Goal: Information Seeking & Learning: Learn about a topic

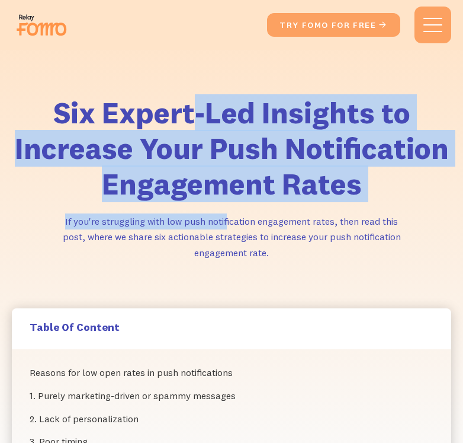
drag, startPoint x: 194, startPoint y: 123, endPoint x: 227, endPoint y: 218, distance: 101.0
click at [227, 218] on div "Six Expert-Led Insights to Increase Your Push Notification Engagement Rates If …" at bounding box center [232, 178] width 440 height 166
click at [227, 218] on p "If you're struggling with low push notification engagement rates, then read thi…" at bounding box center [231, 236] width 355 height 47
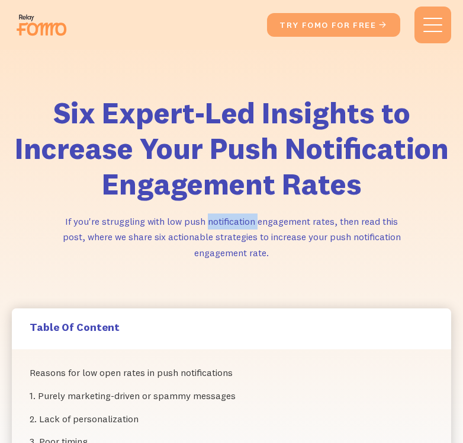
click at [227, 218] on p "If you're struggling with low push notification engagement rates, then read thi…" at bounding box center [231, 236] width 355 height 47
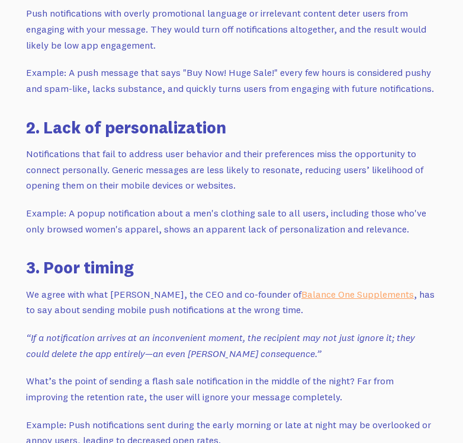
scroll to position [1303, 0]
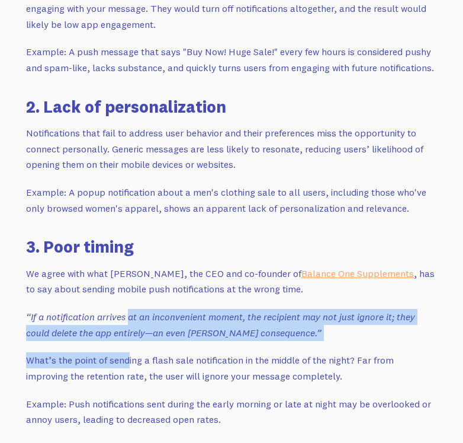
drag, startPoint x: 130, startPoint y: 322, endPoint x: 129, endPoint y: 349, distance: 26.7
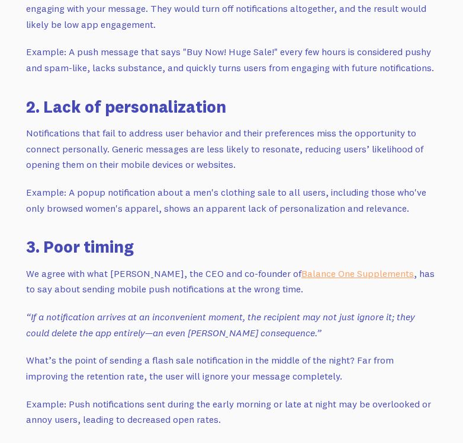
scroll to position [1422, 0]
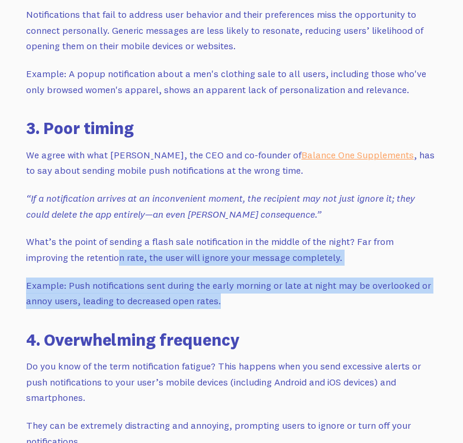
drag, startPoint x: 123, startPoint y: 257, endPoint x: 233, endPoint y: 304, distance: 120.3
click at [233, 304] on p "Example: Push notifications sent during the early morning or late at night may …" at bounding box center [231, 292] width 411 height 31
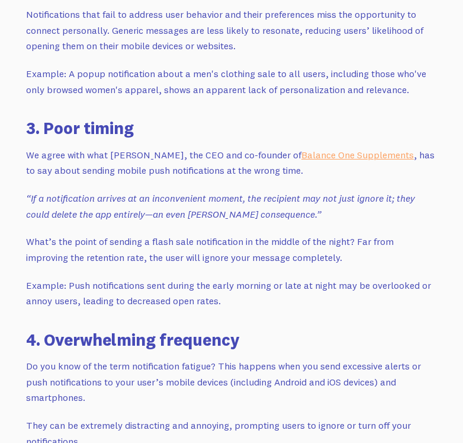
click at [304, 292] on p "Example: Push notifications sent during the early morning or late at night may …" at bounding box center [231, 292] width 411 height 31
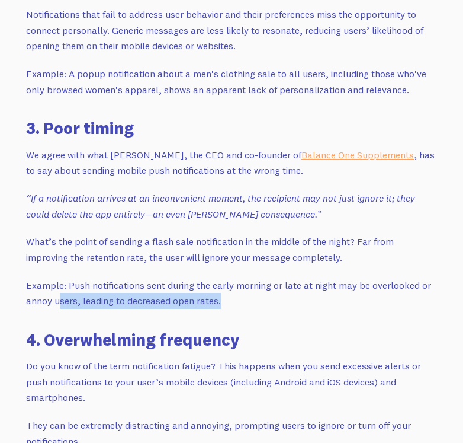
drag, startPoint x: 58, startPoint y: 300, endPoint x: 233, endPoint y: 305, distance: 174.8
click at [233, 305] on p "Example: Push notifications sent during the early morning or late at night may …" at bounding box center [231, 292] width 411 height 31
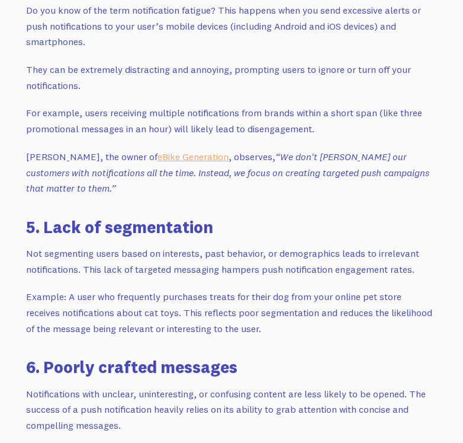
scroll to position [1837, 0]
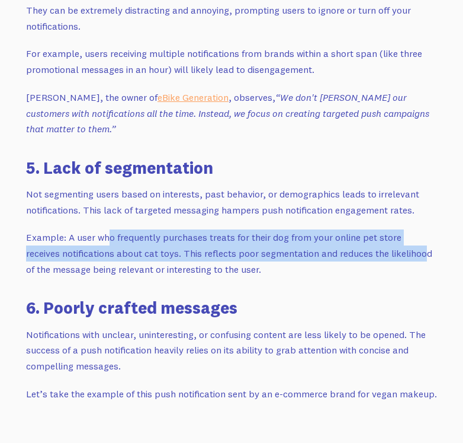
drag, startPoint x: 109, startPoint y: 239, endPoint x: 390, endPoint y: 250, distance: 281.0
click at [390, 250] on p "Example: A user who frequently purchases treats for their dog from your online …" at bounding box center [231, 252] width 411 height 47
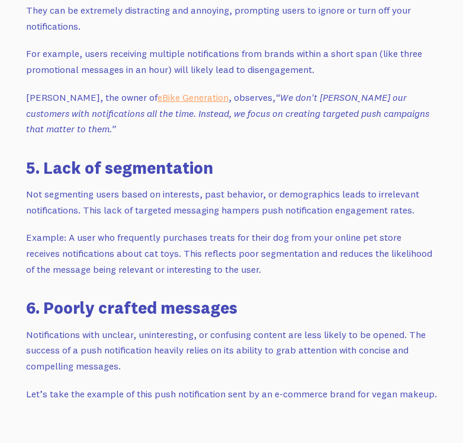
click at [400, 258] on p "Example: A user who frequently purchases treats for their dog from your online …" at bounding box center [231, 252] width 411 height 47
click at [406, 242] on p "Example: A user who frequently purchases treats for their dog from your online …" at bounding box center [231, 252] width 411 height 47
drag, startPoint x: 100, startPoint y: 249, endPoint x: 289, endPoint y: 273, distance: 190.5
click at [289, 273] on p "Example: A user who frequently purchases treats for their dog from your online …" at bounding box center [231, 252] width 411 height 47
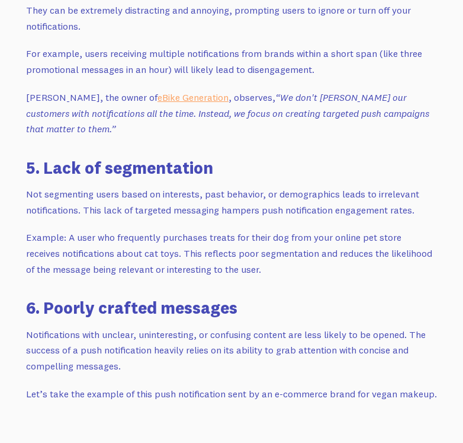
click at [289, 272] on p "Example: A user who frequently purchases treats for their dog from your online …" at bounding box center [231, 252] width 411 height 47
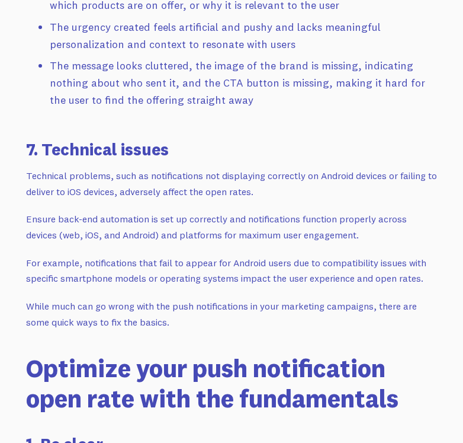
scroll to position [2666, 0]
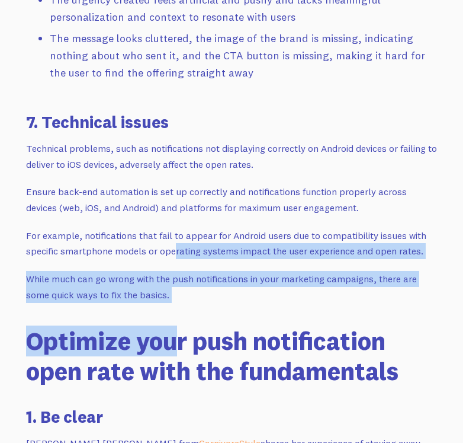
drag, startPoint x: 176, startPoint y: 259, endPoint x: 177, endPoint y: 303, distance: 44.4
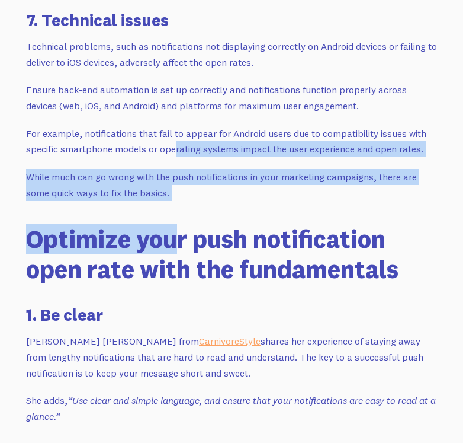
scroll to position [2844, 0]
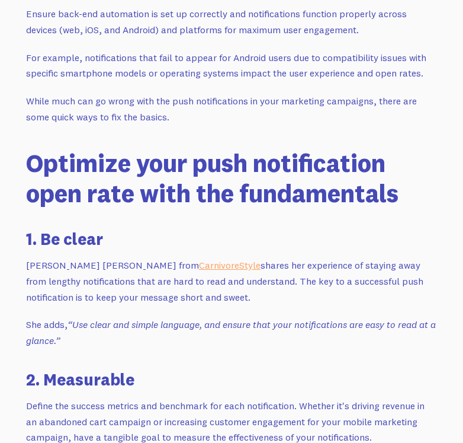
click at [177, 296] on p "[PERSON_NAME] [PERSON_NAME] from CarnivoreStyle shares her experience of stayin…" at bounding box center [231, 280] width 411 height 47
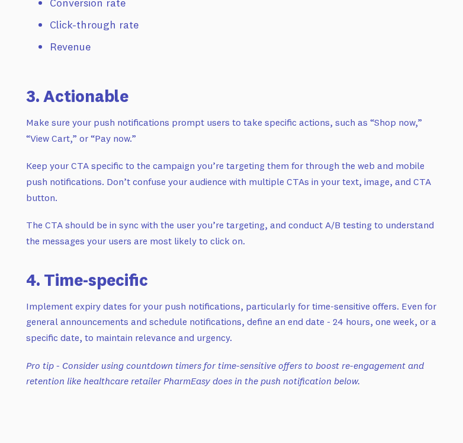
scroll to position [3495, 0]
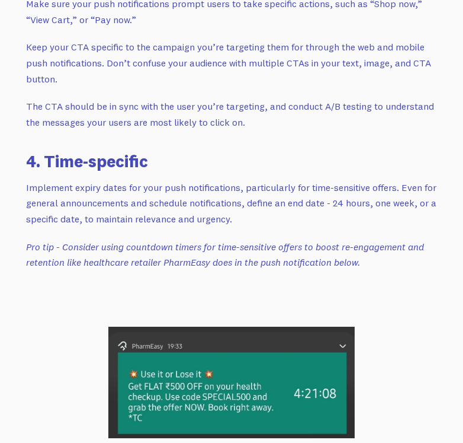
click at [182, 191] on p "Implement expiry dates for your push notifications, particularly for time-sensi…" at bounding box center [231, 203] width 411 height 47
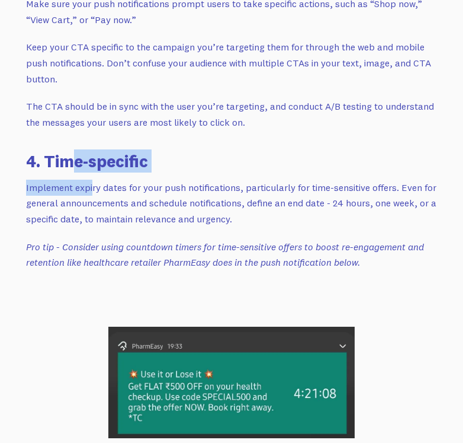
drag, startPoint x: 78, startPoint y: 156, endPoint x: 91, endPoint y: 188, distance: 34.3
click at [91, 188] on div "Push notifications, an essential part of your marketing strategy, are hard to m…" at bounding box center [231, 316] width 411 height 5718
click at [91, 188] on p "Implement expiry dates for your push notifications, particularly for time-sensi…" at bounding box center [231, 203] width 411 height 47
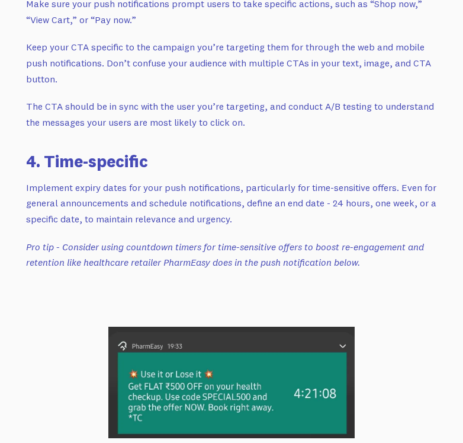
click at [133, 197] on p "Implement expiry dates for your push notifications, particularly for time-sensi…" at bounding box center [231, 203] width 411 height 47
click at [70, 196] on p "Implement expiry dates for your push notifications, particularly for time-sensi…" at bounding box center [231, 203] width 411 height 47
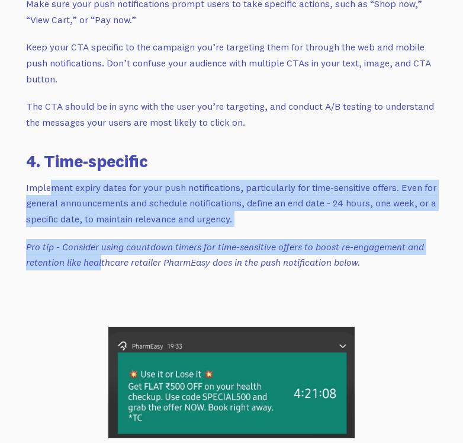
drag, startPoint x: 53, startPoint y: 185, endPoint x: 104, endPoint y: 264, distance: 93.8
click at [104, 264] on div "Push notifications, an essential part of your marketing strategy, are hard to m…" at bounding box center [231, 316] width 411 height 5718
click at [104, 264] on em "Pro tip - Consider using countdown timers for time-sensitive offers to boost re…" at bounding box center [225, 255] width 398 height 28
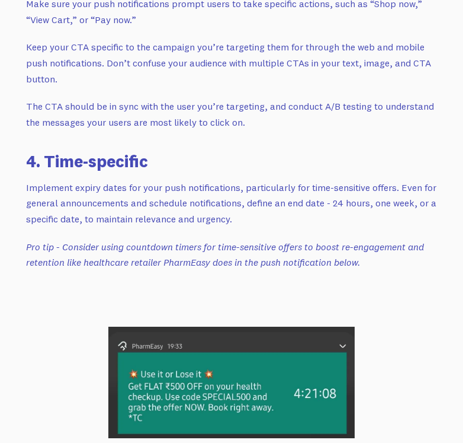
click at [104, 264] on em "Pro tip - Consider using countdown timers for time-sensitive offers to boost re…" at bounding box center [225, 255] width 398 height 28
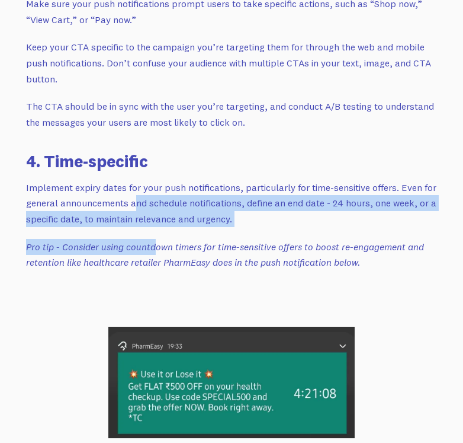
drag, startPoint x: 137, startPoint y: 204, endPoint x: 156, endPoint y: 233, distance: 34.7
click at [156, 233] on div "Push notifications, an essential part of your marketing strategy, are hard to m…" at bounding box center [231, 316] width 411 height 5718
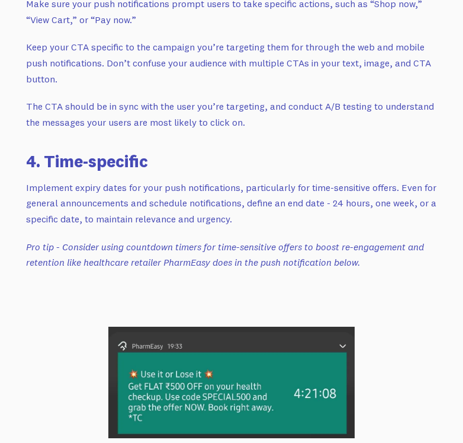
click at [161, 222] on p "Implement expiry dates for your push notifications, particularly for time-sensi…" at bounding box center [231, 203] width 411 height 47
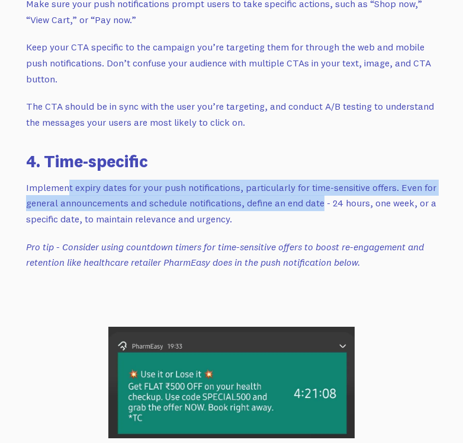
drag, startPoint x: 81, startPoint y: 196, endPoint x: 356, endPoint y: 196, distance: 275.5
click at [347, 196] on p "Implement expiry dates for your push notifications, particularly for time-sensi…" at bounding box center [231, 203] width 411 height 47
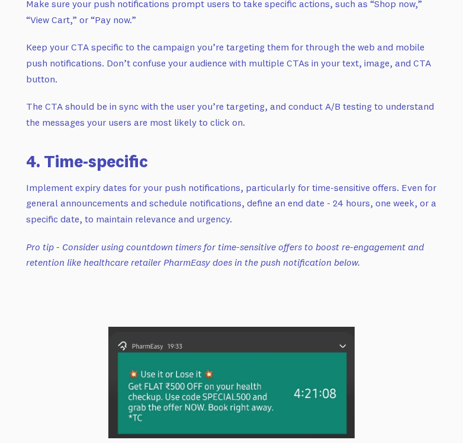
click at [356, 196] on p "Implement expiry dates for your push notifications, particularly for time-sensi…" at bounding box center [231, 203] width 411 height 47
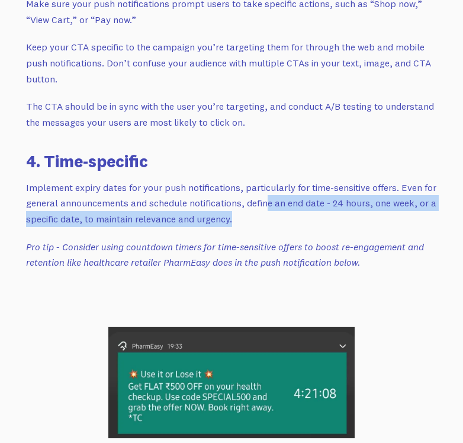
drag, startPoint x: 266, startPoint y: 207, endPoint x: 161, endPoint y: 224, distance: 106.2
click at [379, 223] on p "Implement expiry dates for your push notifications, particularly for time-sensi…" at bounding box center [231, 203] width 411 height 47
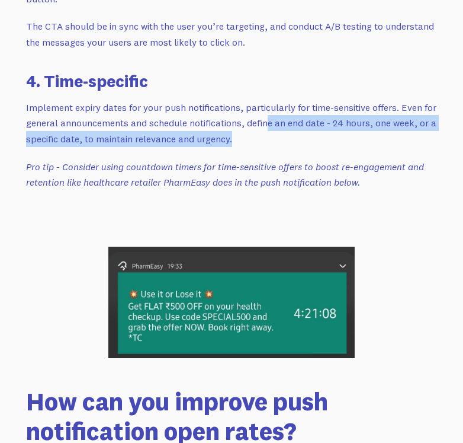
scroll to position [3614, 0]
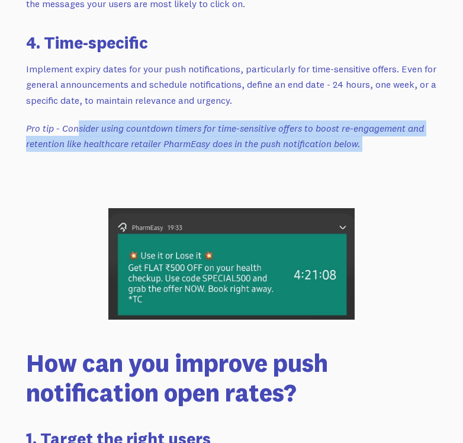
drag, startPoint x: 77, startPoint y: 129, endPoint x: 440, endPoint y: 141, distance: 363.4
click at [440, 141] on div "Push notifications, an essential part of your marketing strategy, are hard to m…" at bounding box center [232, 55] width 440 height 6003
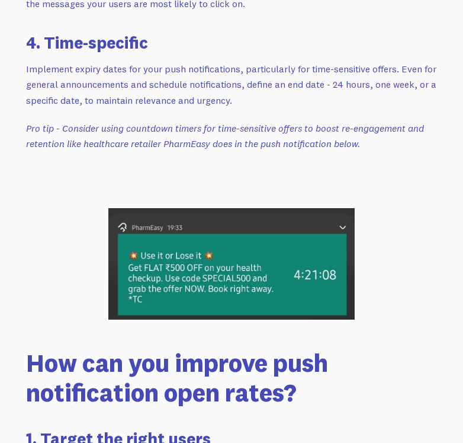
click at [427, 160] on div "Push notifications, an essential part of your marketing strategy, are hard to m…" at bounding box center [231, 198] width 411 height 5718
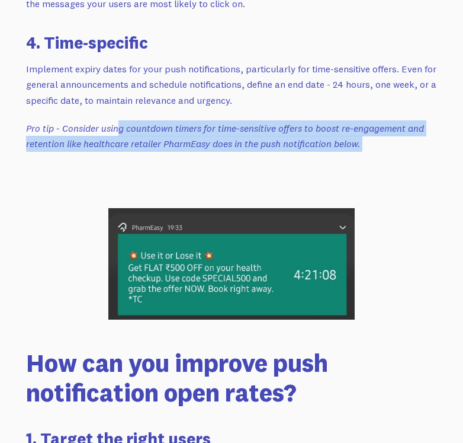
drag, startPoint x: 117, startPoint y: 134, endPoint x: 368, endPoint y: 149, distance: 251.6
click at [368, 149] on p "Pro tip - Consider using countdown timers for time-sensitive offers to boost re…" at bounding box center [231, 135] width 411 height 31
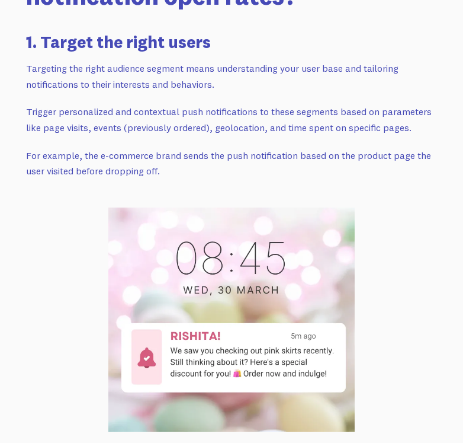
scroll to position [4029, 0]
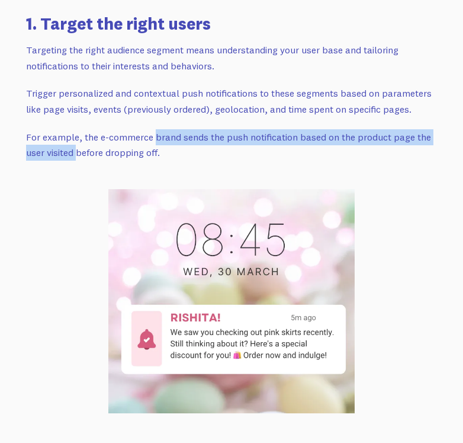
drag, startPoint x: 156, startPoint y: 136, endPoint x: 76, endPoint y: 158, distance: 82.4
click at [76, 158] on p "For example, the e-commerce brand sends the push notification based on the prod…" at bounding box center [231, 144] width 411 height 31
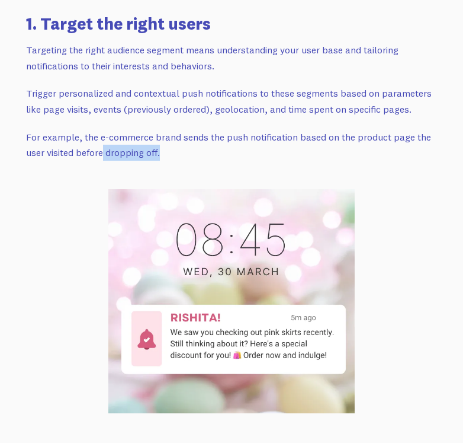
drag, startPoint x: 105, startPoint y: 153, endPoint x: 200, endPoint y: 150, distance: 94.8
click at [200, 150] on p "For example, the e-commerce brand sends the push notification based on the prod…" at bounding box center [231, 144] width 411 height 31
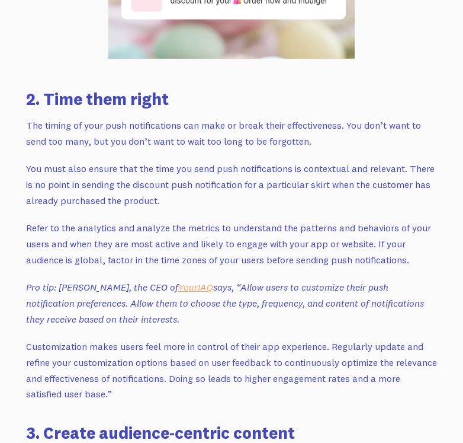
scroll to position [4384, 0]
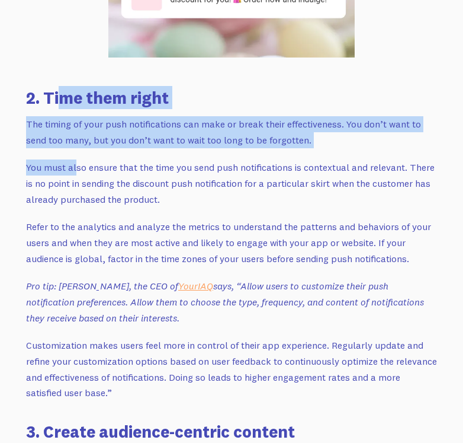
drag, startPoint x: 61, startPoint y: 104, endPoint x: 75, endPoint y: 167, distance: 65.0
click at [75, 167] on p "You must also ensure that the time you send push notifications is contextual an…" at bounding box center [231, 182] width 411 height 47
drag, startPoint x: 268, startPoint y: 273, endPoint x: 393, endPoint y: 315, distance: 131.7
